Goal: Transaction & Acquisition: Obtain resource

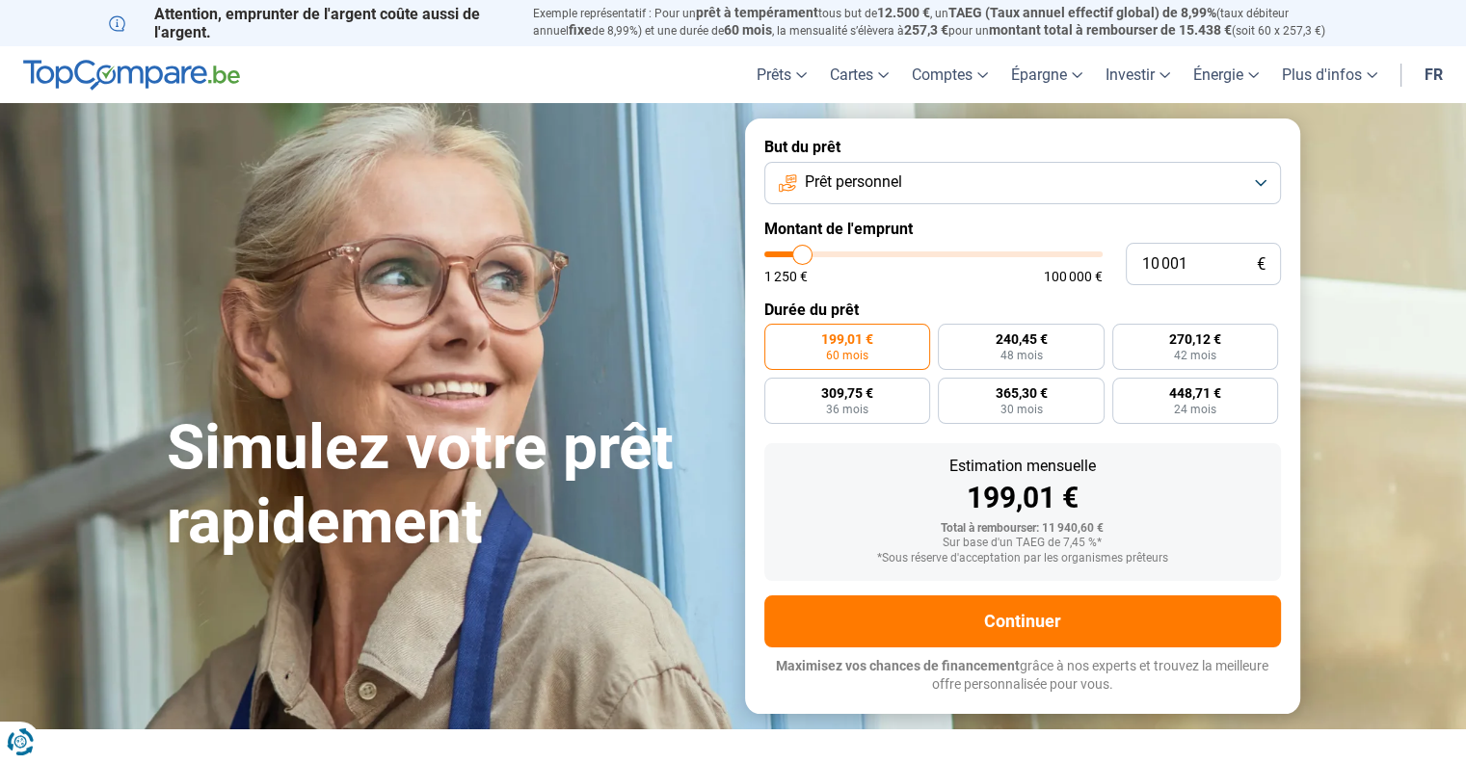
click at [131, 67] on img at bounding box center [131, 75] width 217 height 31
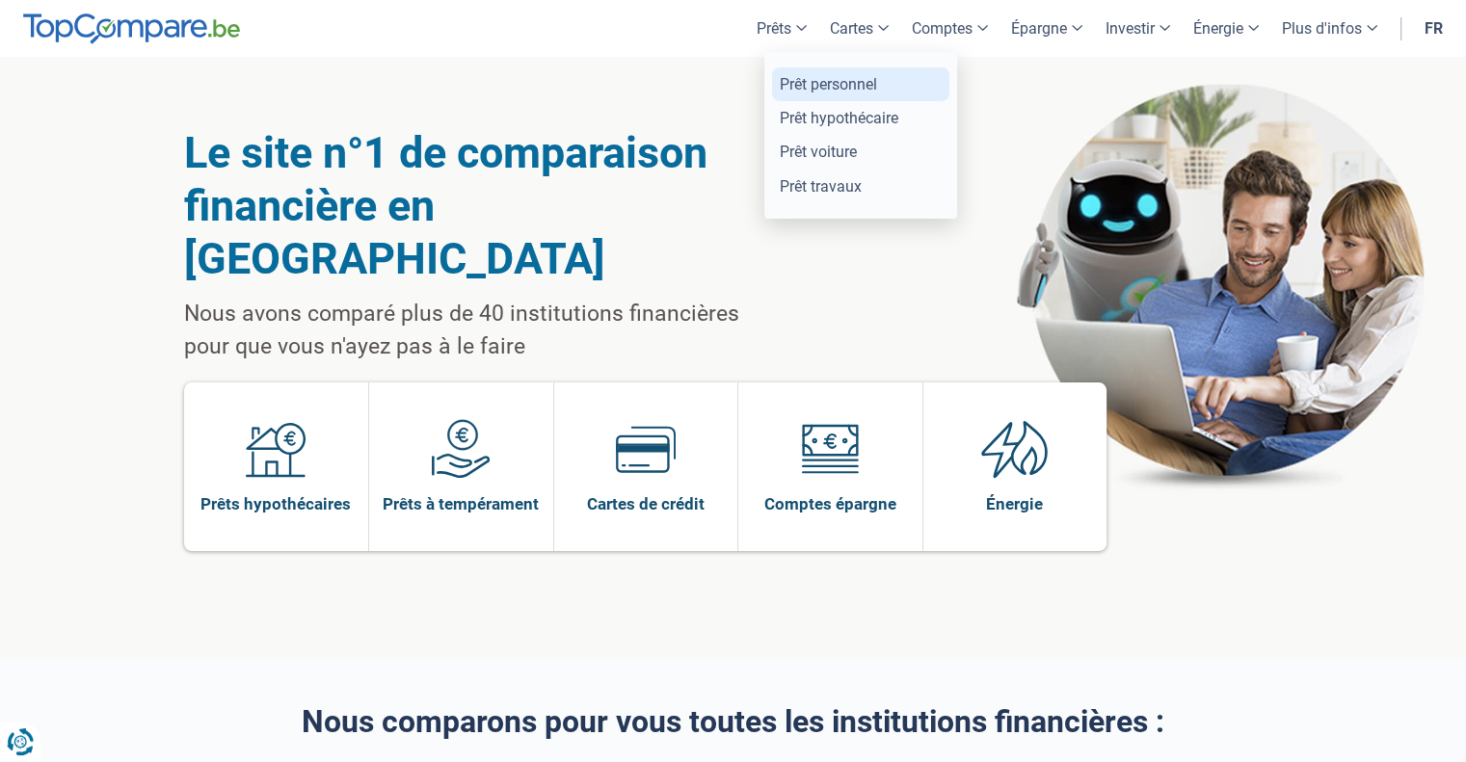
click at [794, 87] on link "Prêt personnel" at bounding box center [860, 84] width 177 height 34
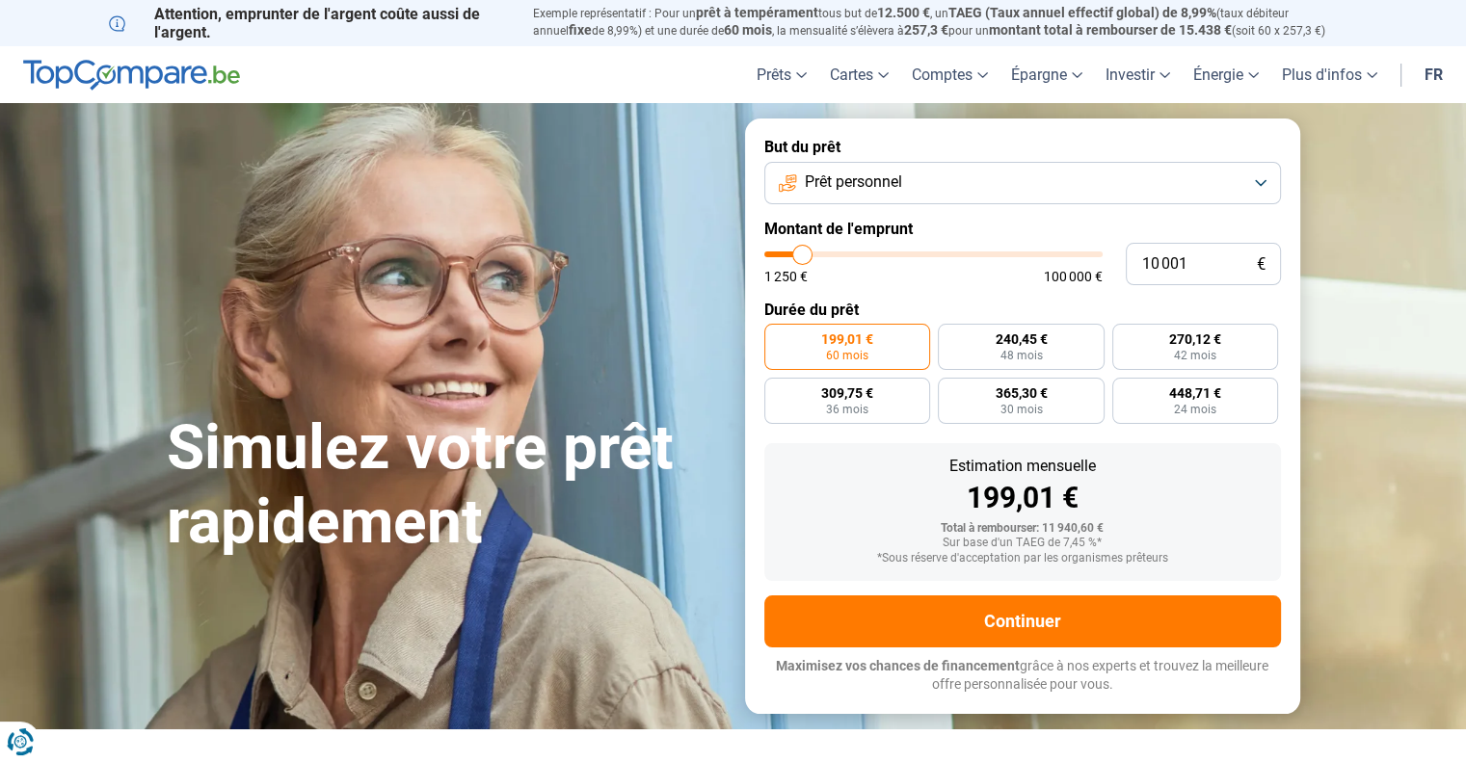
click at [790, 292] on form "But du prêt Prêt personnel Montant de l'emprunt 10 001 € 1 250 € 100 000 € Duré…" at bounding box center [1022, 416] width 555 height 595
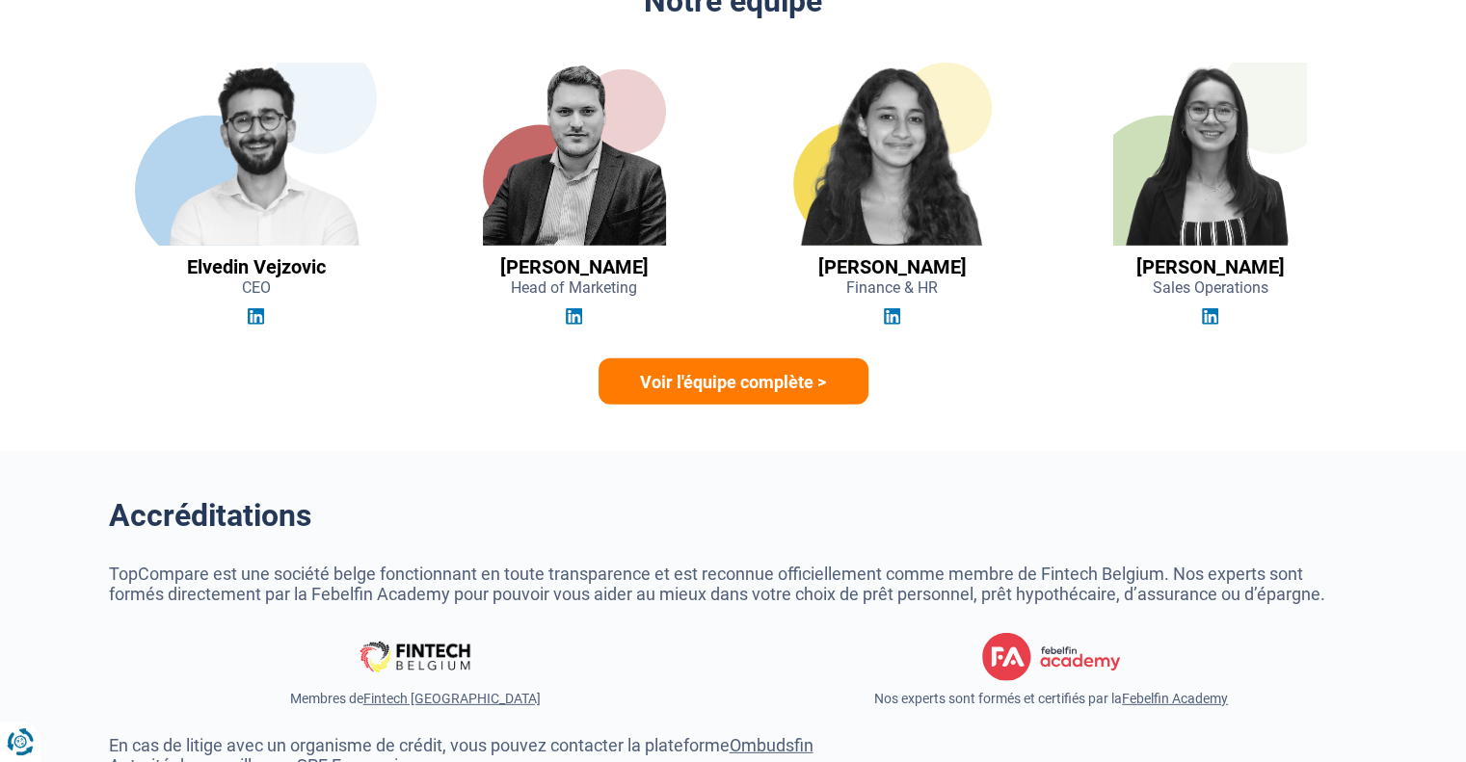
scroll to position [5416, 0]
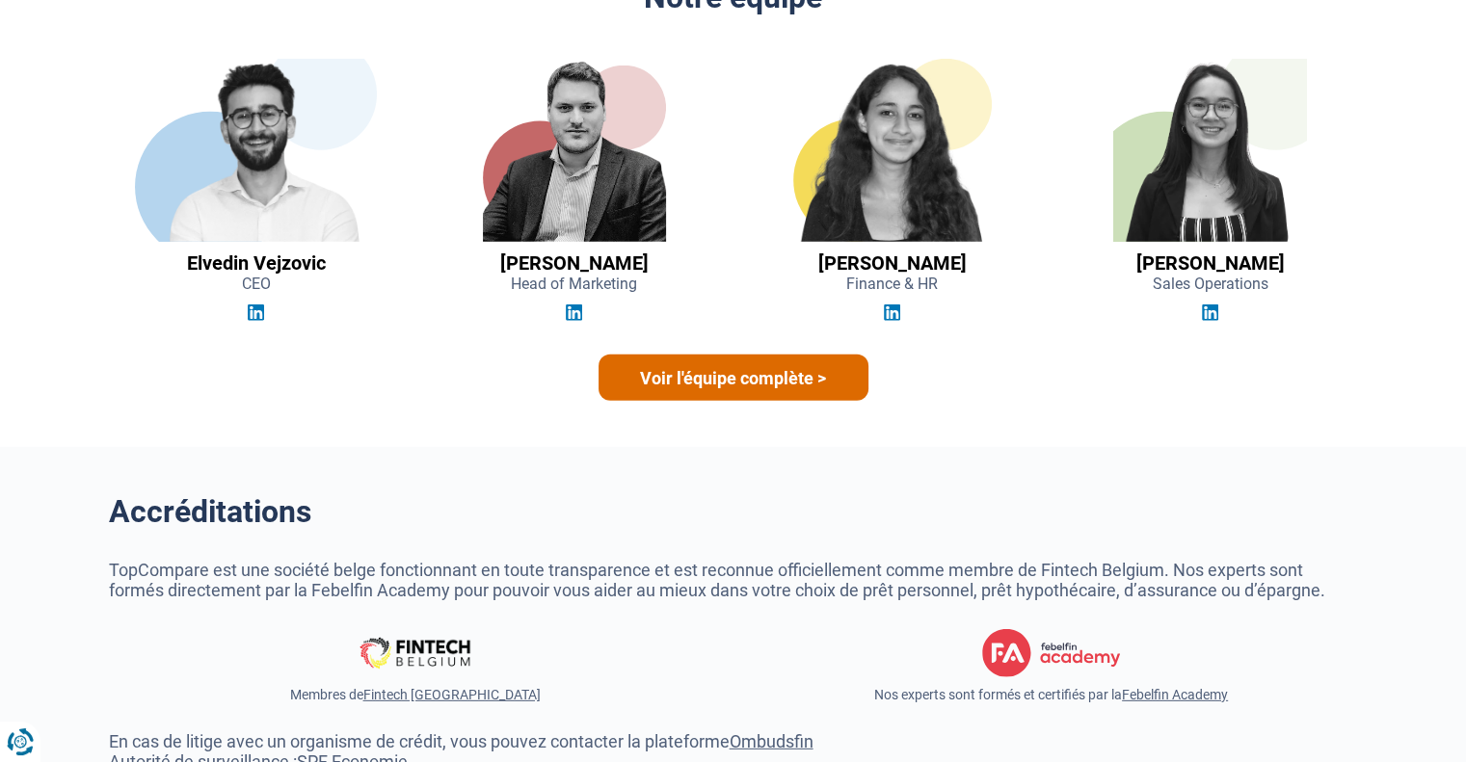
click at [628, 366] on link "Voir l'équipe complète >" at bounding box center [734, 378] width 270 height 46
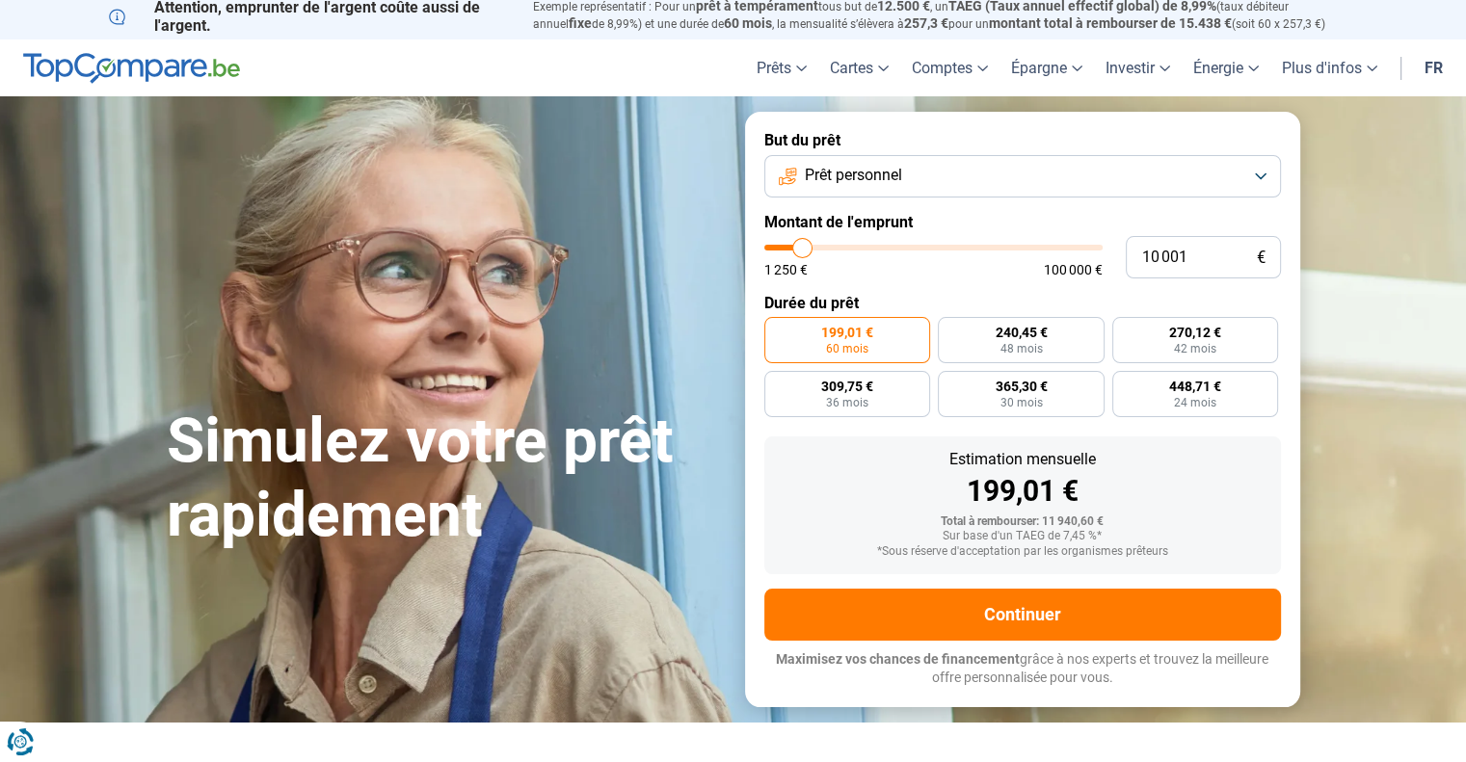
scroll to position [0, 0]
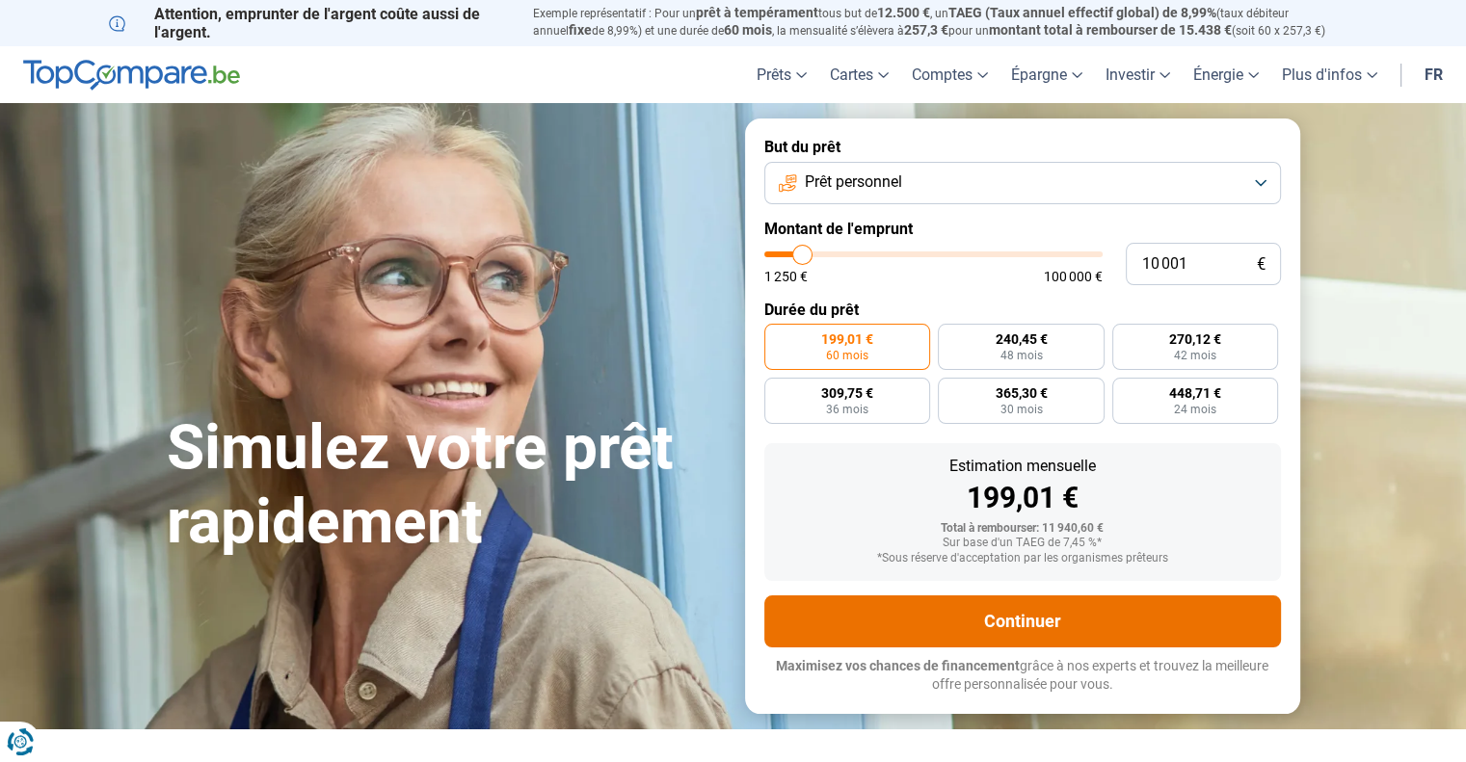
click at [918, 638] on button "Continuer" at bounding box center [1022, 622] width 517 height 52
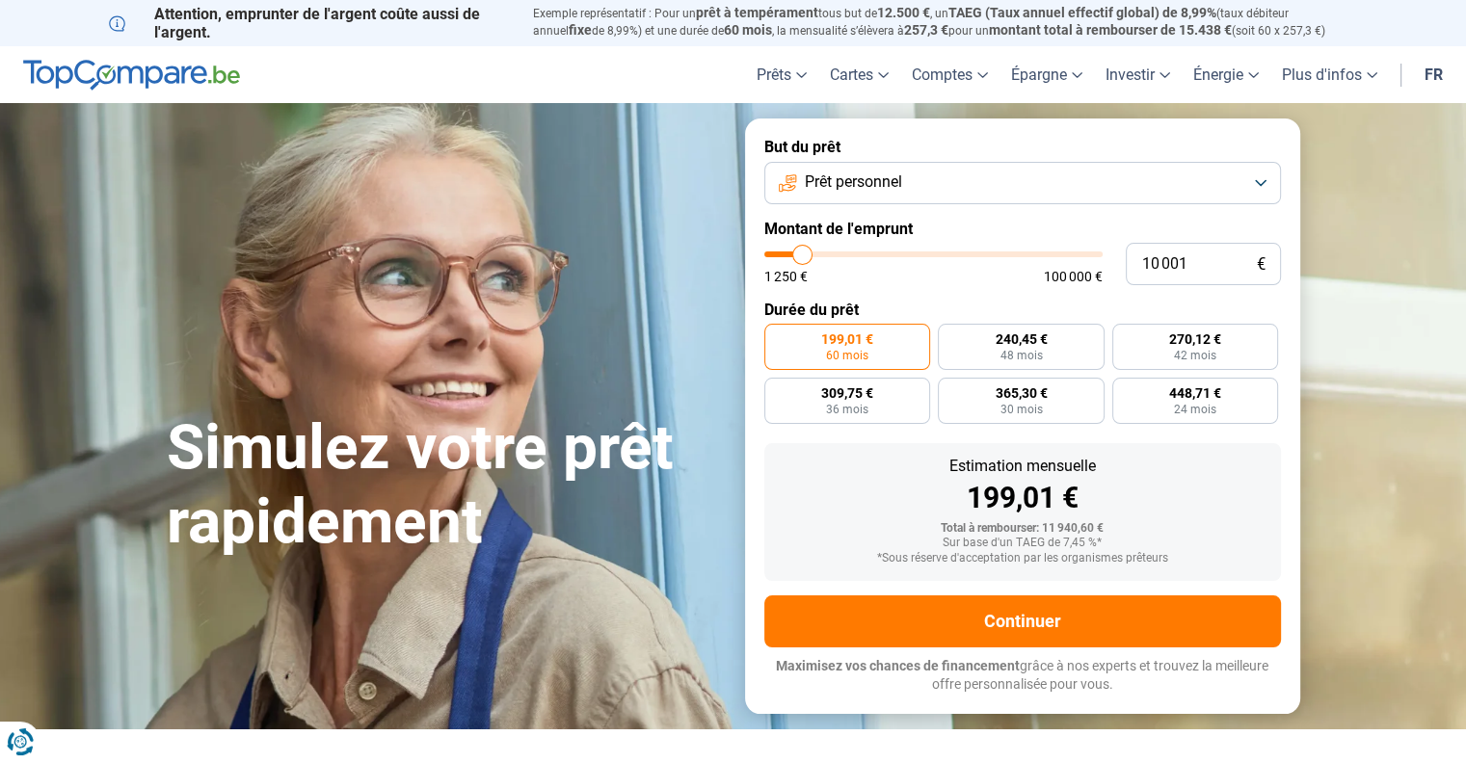
type input "42 750"
type input "42750"
click at [907, 252] on input "range" at bounding box center [933, 255] width 338 height 6
radio input "false"
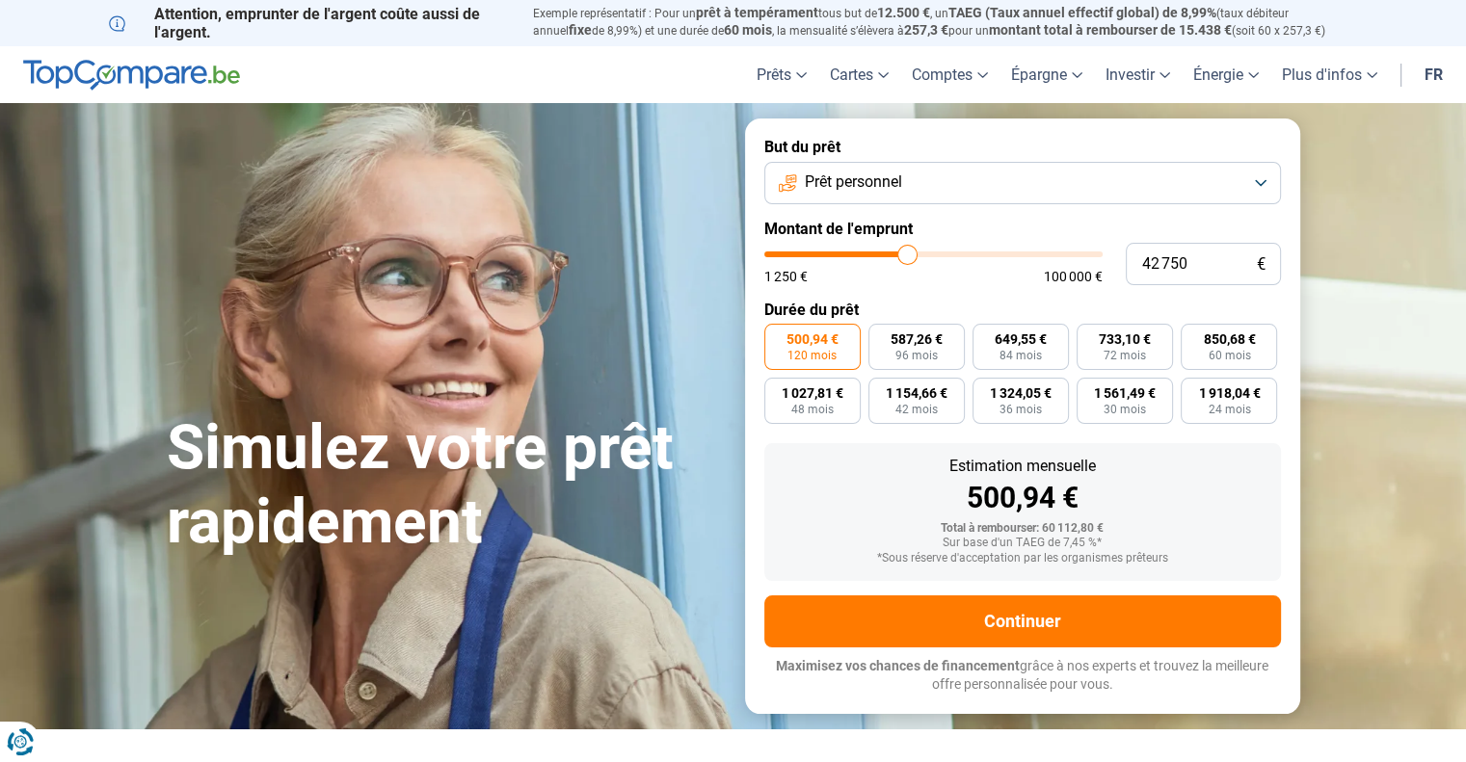
type input "97 250"
type input "97250"
click at [1083, 253] on input "range" at bounding box center [933, 255] width 338 height 6
click at [917, 267] on div "1 250 € 100 000 €" at bounding box center [933, 268] width 338 height 32
type input "48 250"
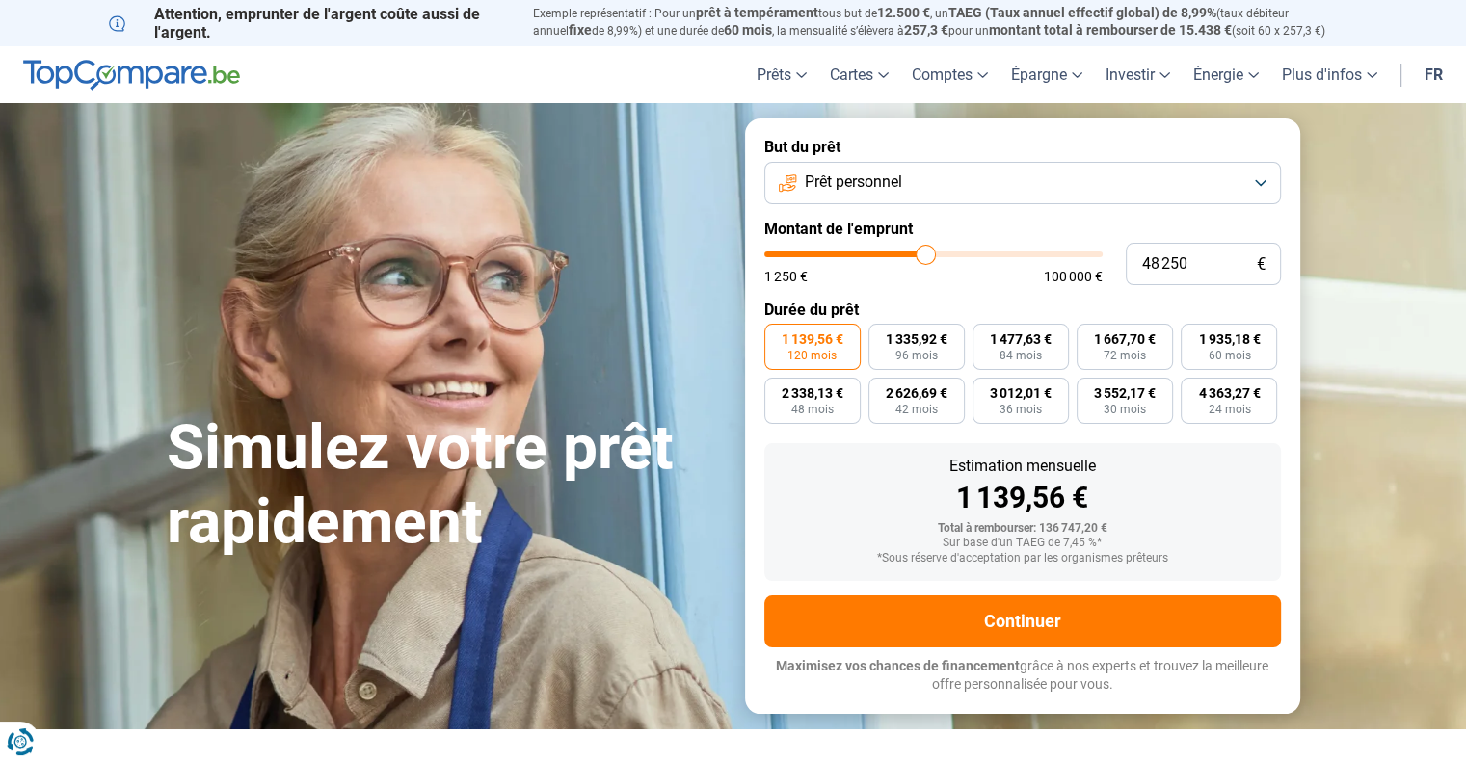
type input "48250"
click at [925, 257] on input "range" at bounding box center [933, 255] width 338 height 6
type input "25 500"
type input "25500"
click at [852, 257] on input "range" at bounding box center [933, 255] width 338 height 6
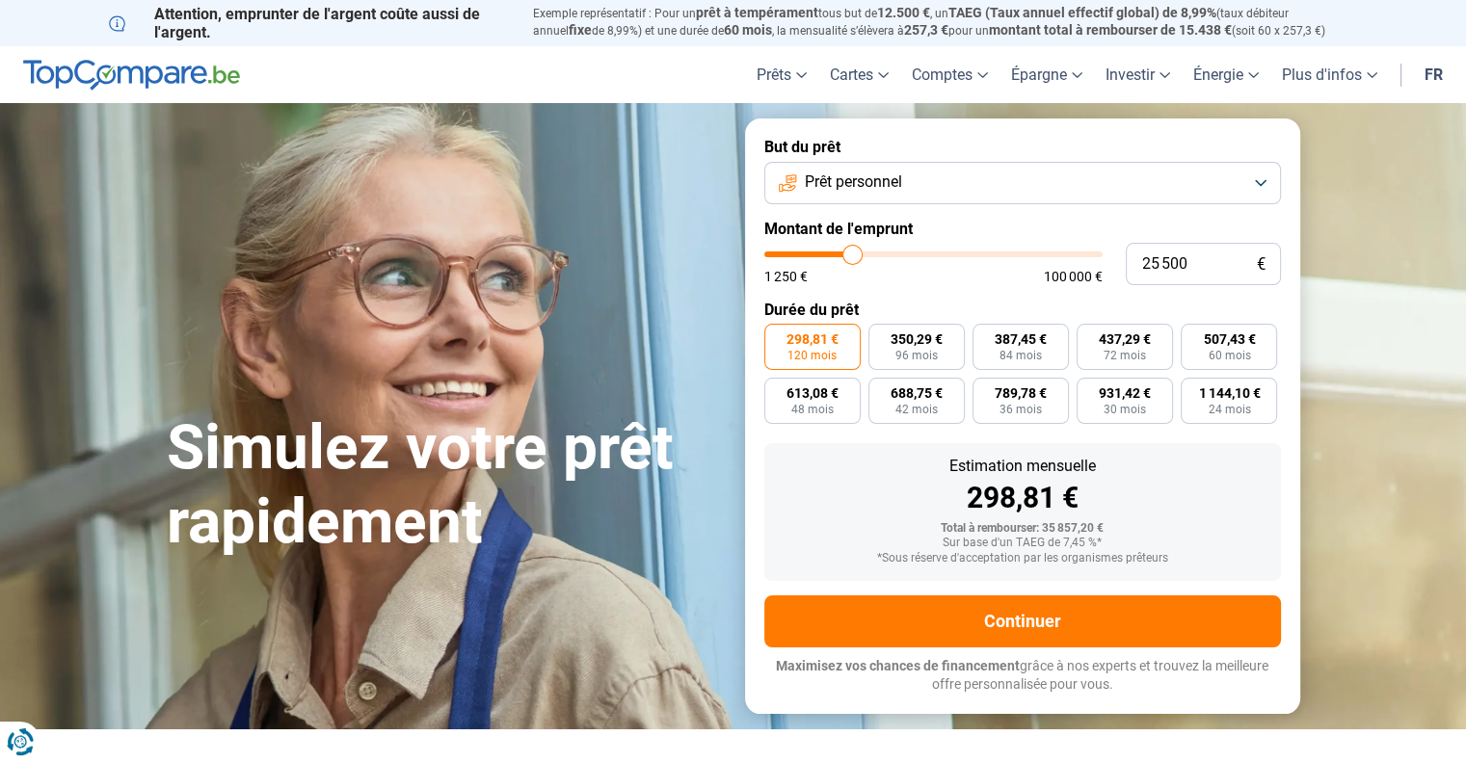
type input "39 000"
type input "39000"
click at [894, 255] on input "range" at bounding box center [933, 255] width 338 height 6
type input "64 000"
type input "64000"
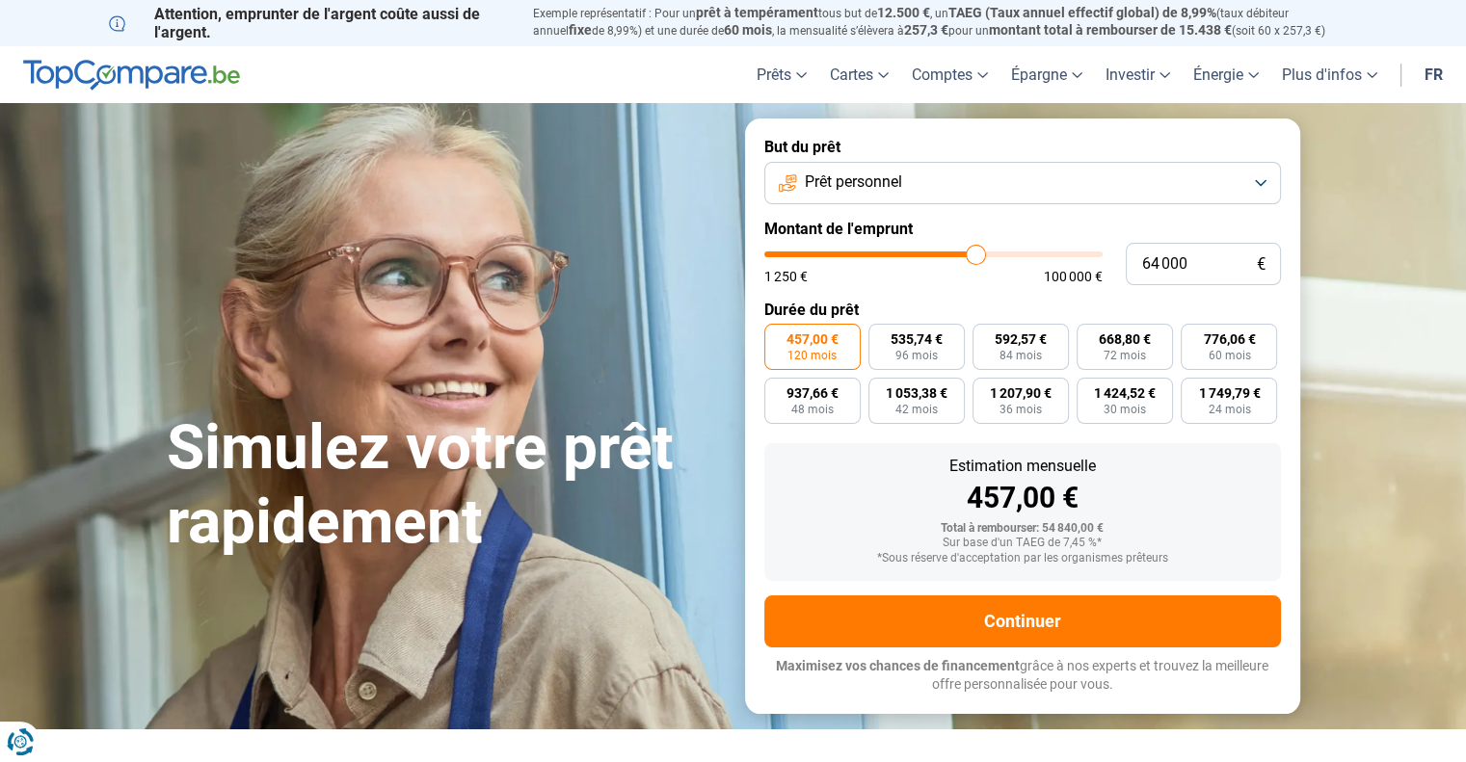
click at [975, 252] on input "range" at bounding box center [933, 255] width 338 height 6
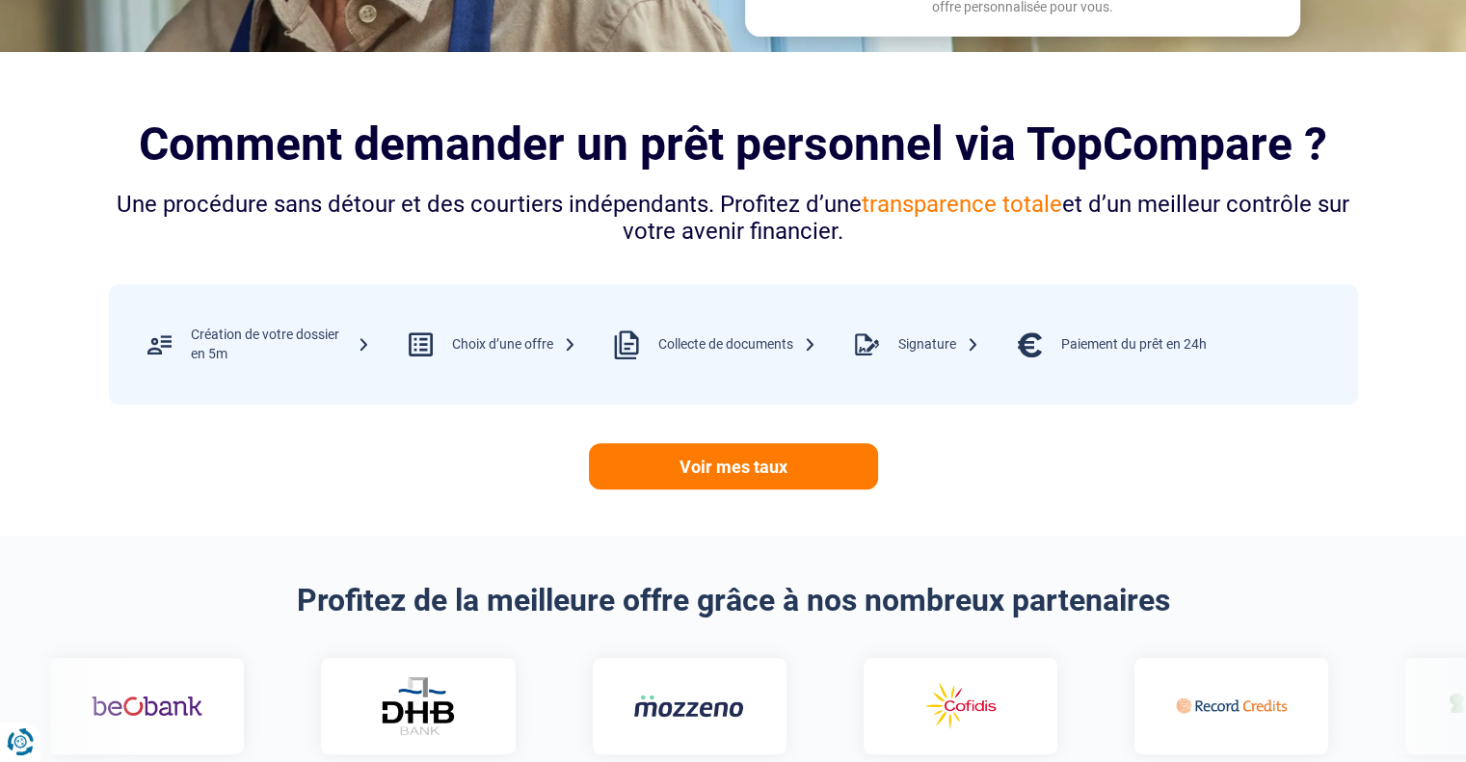
scroll to position [665, 0]
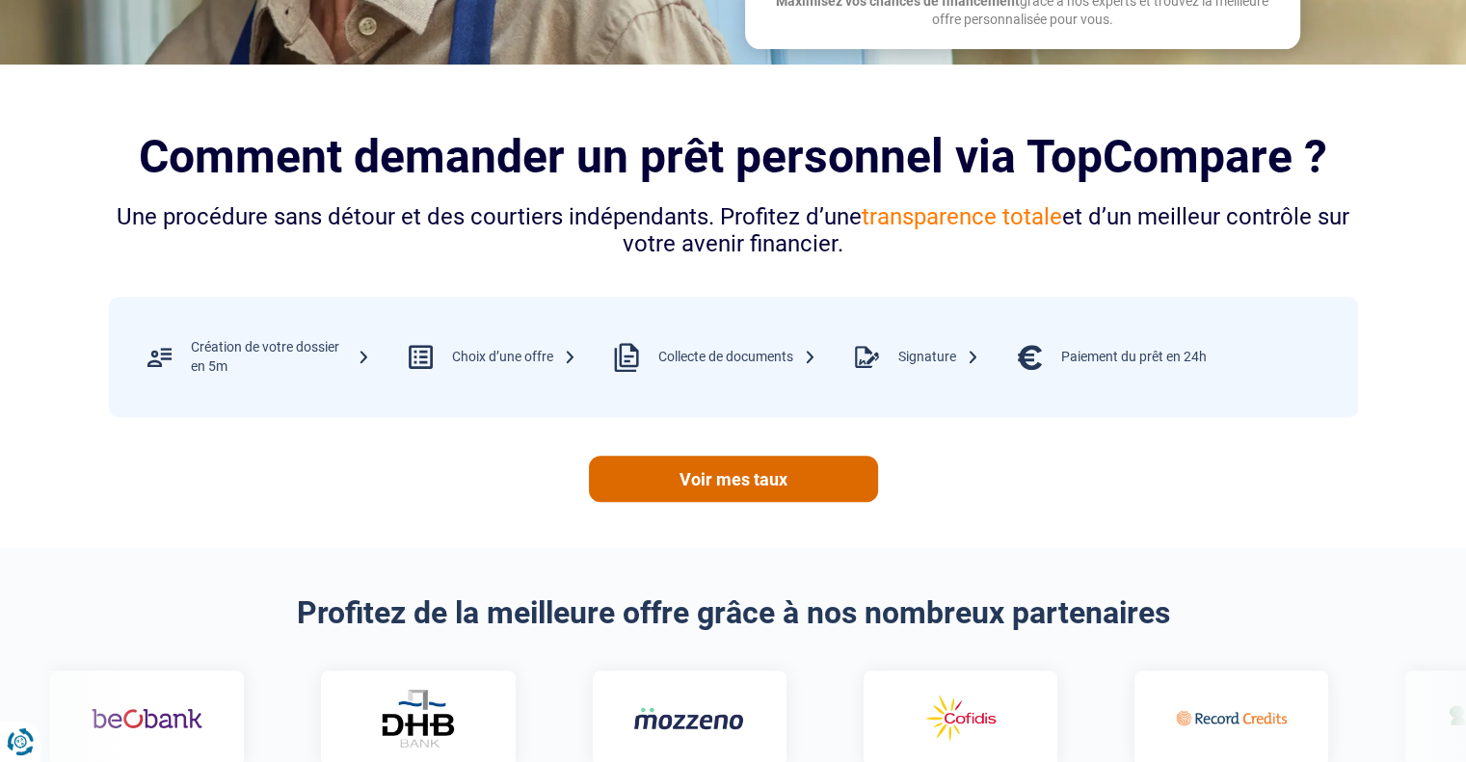
click at [758, 476] on link "Voir mes taux" at bounding box center [733, 479] width 289 height 46
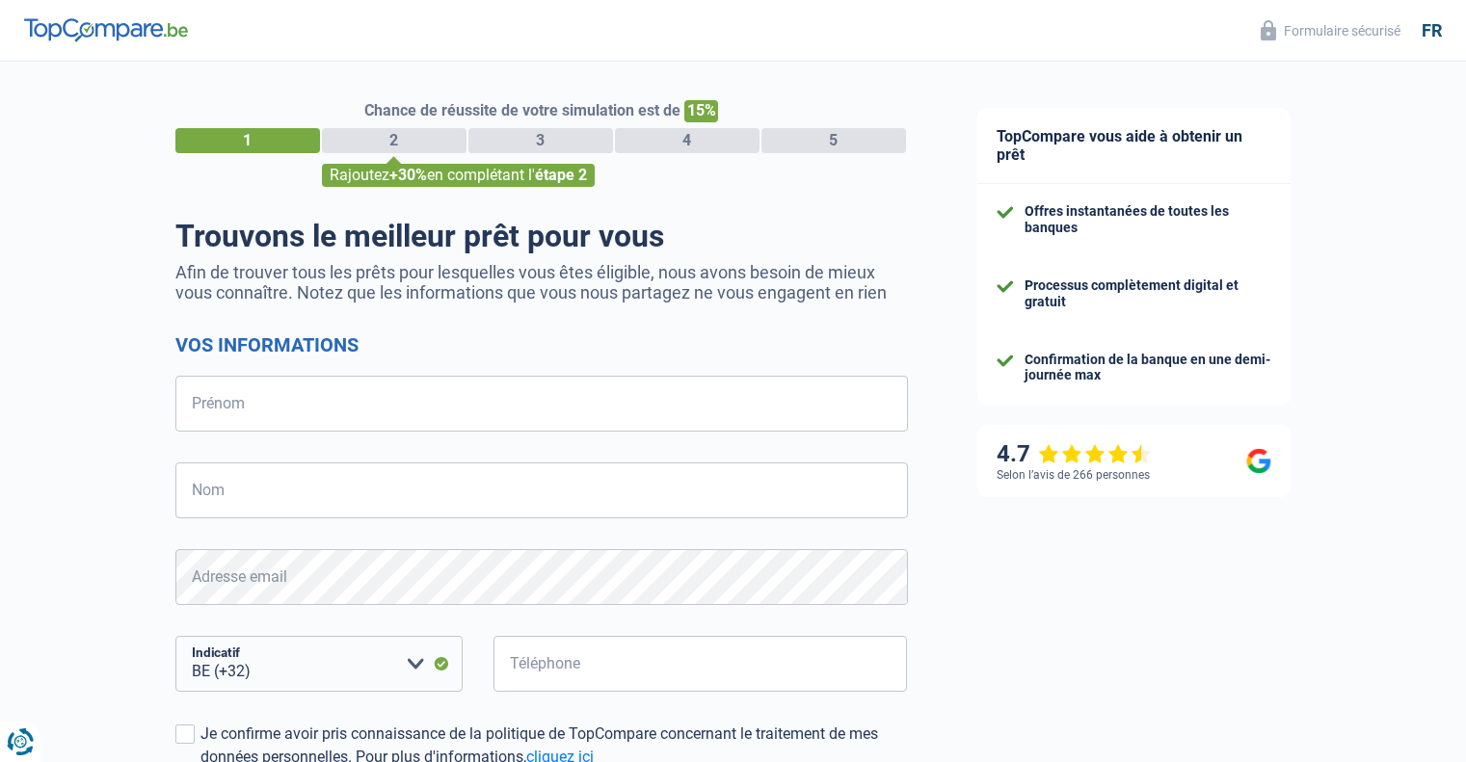
select select "32"
